Goal: Information Seeking & Learning: Find specific fact

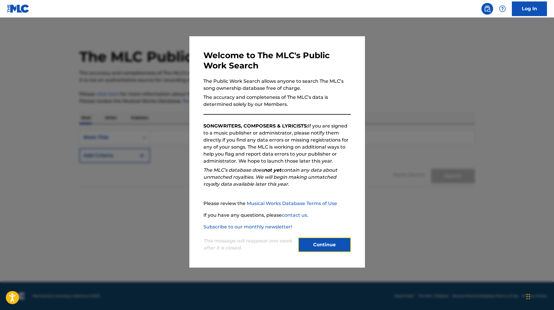
drag, startPoint x: 330, startPoint y: 250, endPoint x: 326, endPoint y: 246, distance: 5.6
click at [330, 250] on button "Continue" at bounding box center [324, 245] width 53 height 15
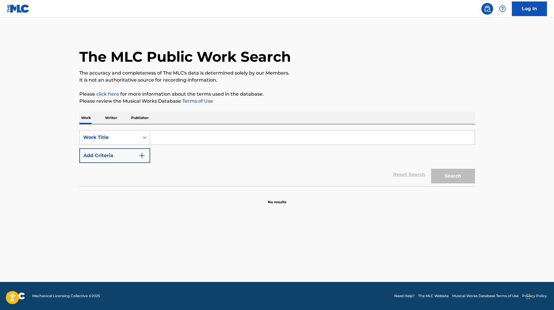
click at [169, 141] on input "Search Form" at bounding box center [312, 138] width 325 height 14
paste input "CA18DB"
type input "CA18DB"
click at [119, 134] on div "Work Title" at bounding box center [110, 137] width 60 height 11
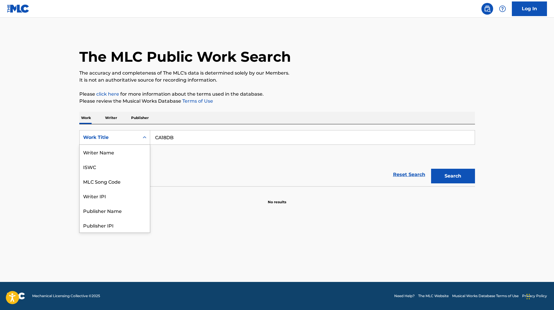
scroll to position [29, 0]
click at [116, 156] on div "MLC Song Code" at bounding box center [115, 152] width 70 height 15
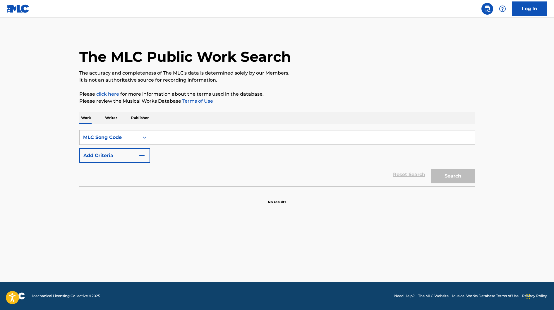
click at [277, 137] on input "Search Form" at bounding box center [312, 138] width 325 height 14
paste input "CA18DB"
type input "CA18DB"
click at [472, 176] on button "Search" at bounding box center [453, 176] width 44 height 15
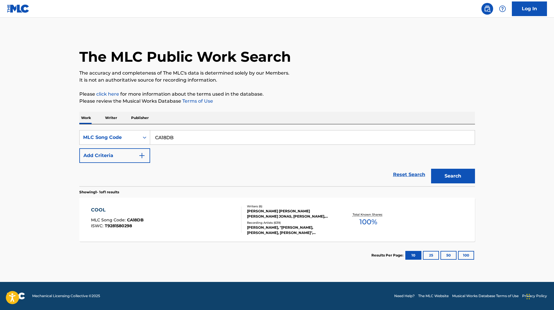
click at [101, 209] on div "COOL" at bounding box center [117, 210] width 53 height 7
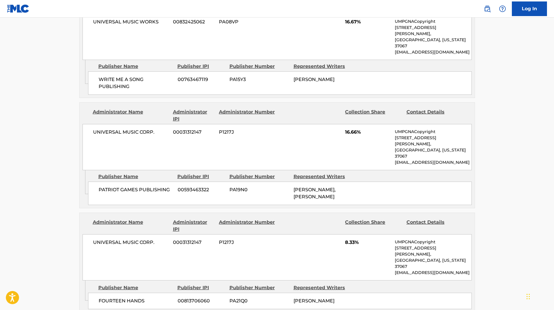
scroll to position [581, 0]
